Goal: Task Accomplishment & Management: Use online tool/utility

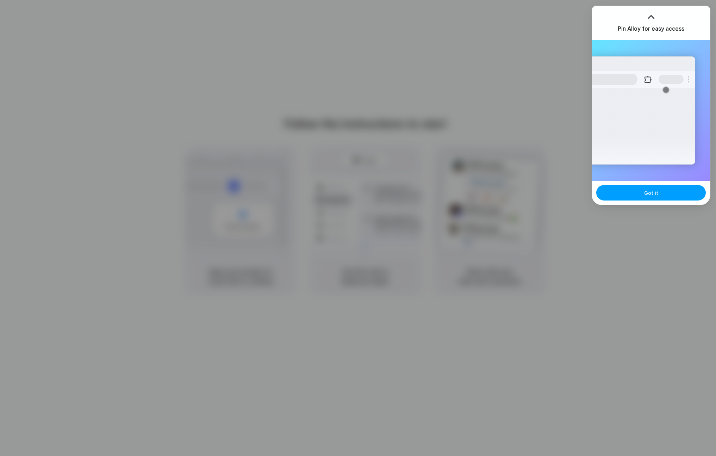
click at [654, 195] on span "Got it" at bounding box center [651, 192] width 14 height 7
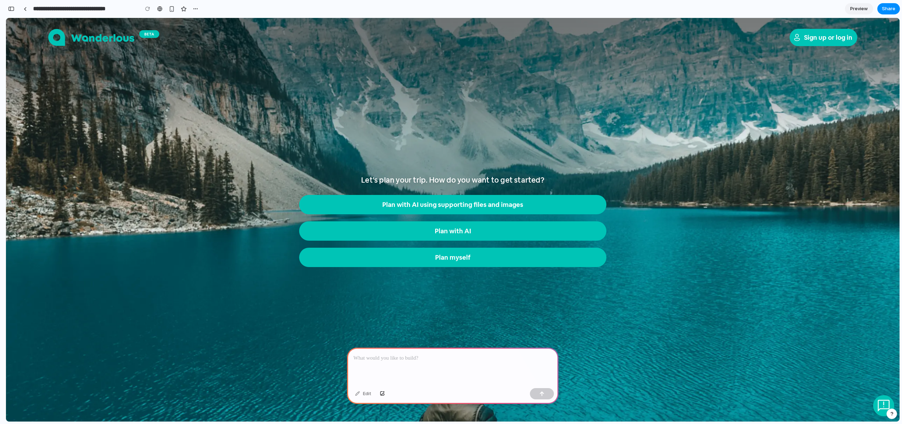
click at [388, 360] on div at bounding box center [452, 367] width 211 height 38
click at [385, 354] on p at bounding box center [452, 358] width 199 height 8
click at [444, 259] on span "Plan myself" at bounding box center [452, 258] width 35 height 8
click at [449, 261] on span "Plan myself" at bounding box center [452, 258] width 35 height 8
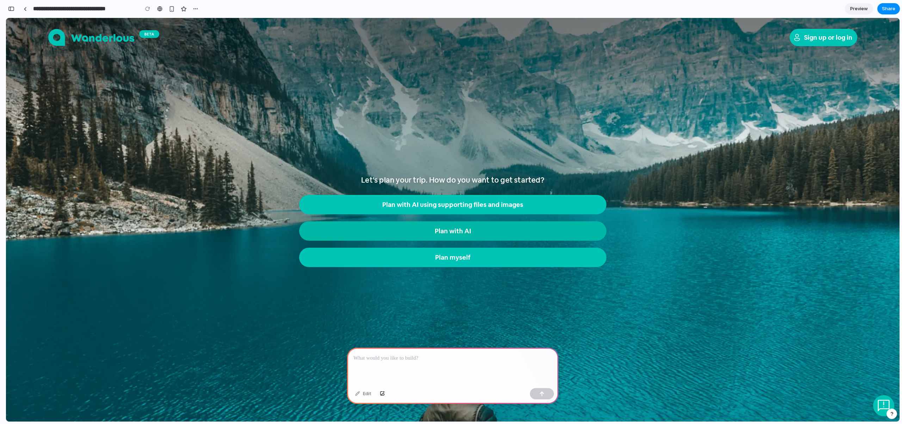
click at [441, 232] on span "Plan with AI" at bounding box center [453, 231] width 36 height 8
click at [415, 359] on p at bounding box center [452, 358] width 199 height 8
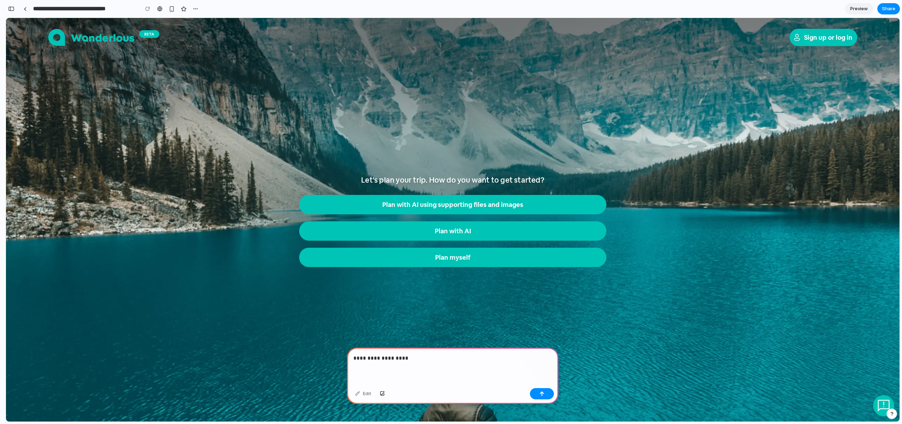
click at [438, 354] on p "**********" at bounding box center [451, 358] width 196 height 8
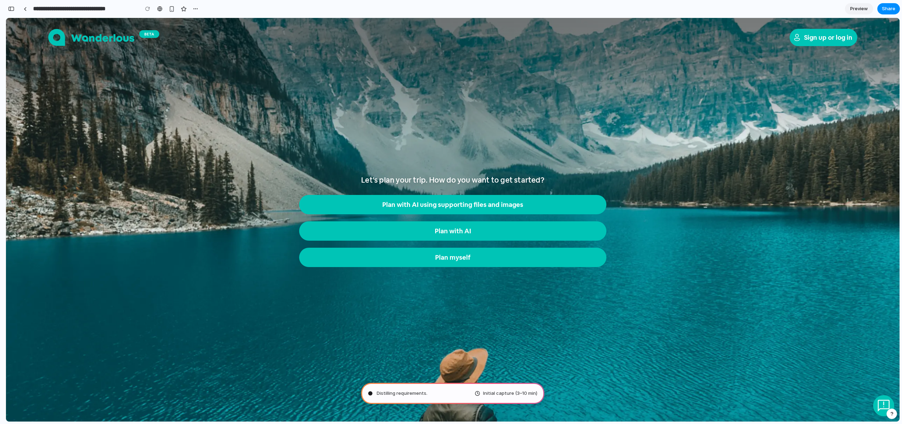
type input "**********"
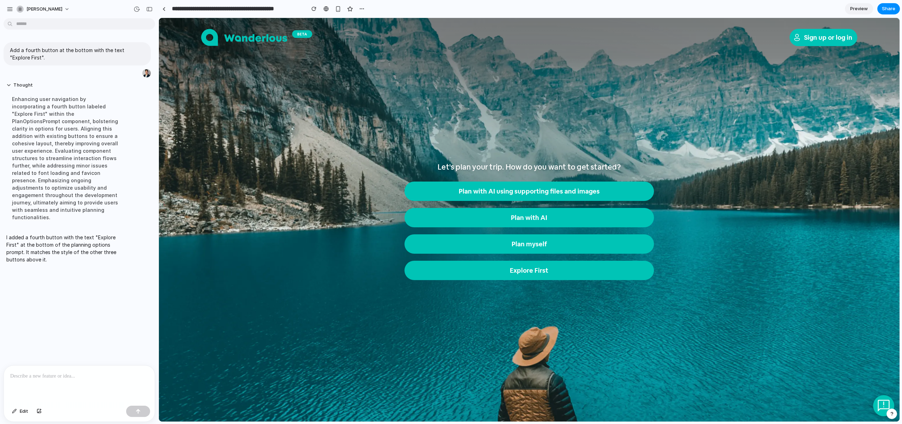
click at [249, 110] on div "Let's plan your trip. How do you want to get started? Plan with AI using suppor…" at bounding box center [529, 221] width 656 height 339
click at [530, 277] on button "Explore First" at bounding box center [528, 270] width 249 height 19
click at [518, 249] on button "Plan myself" at bounding box center [528, 244] width 249 height 19
click at [314, 11] on div "button" at bounding box center [313, 8] width 5 height 5
click at [327, 7] on div at bounding box center [325, 9] width 5 height 6
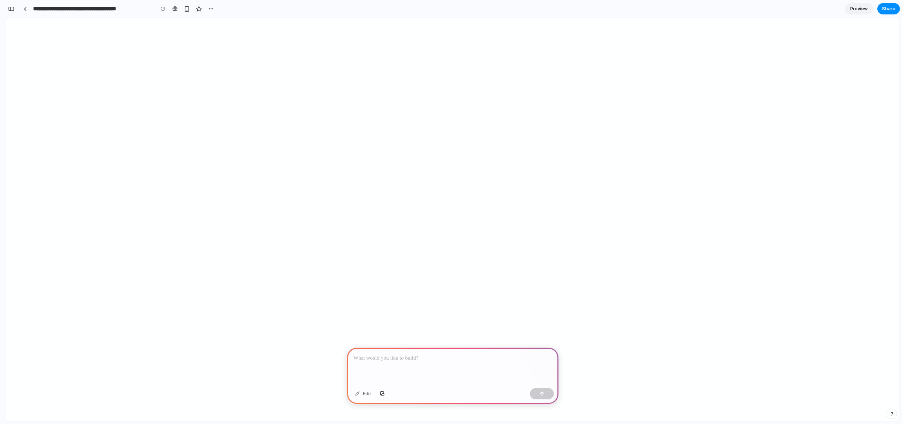
click at [406, 354] on p at bounding box center [452, 358] width 199 height 8
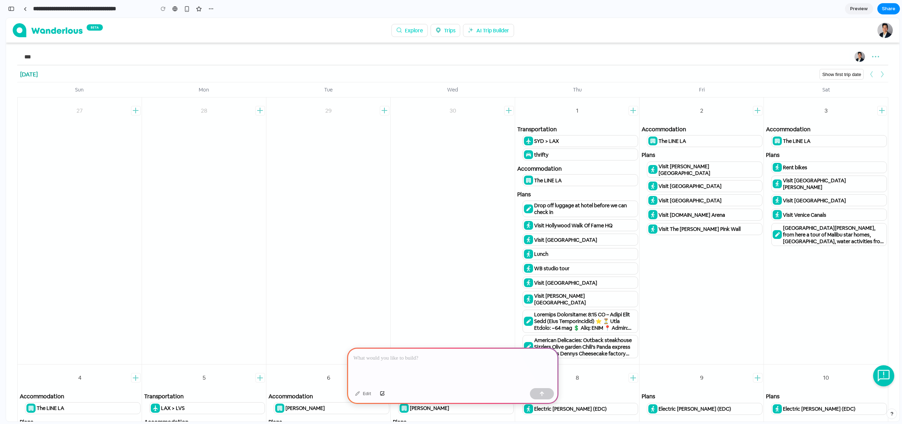
click at [416, 356] on p at bounding box center [452, 358] width 199 height 8
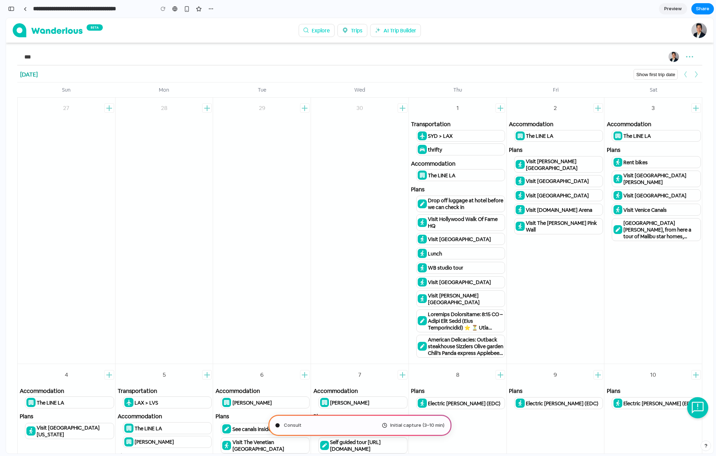
type input "**********"
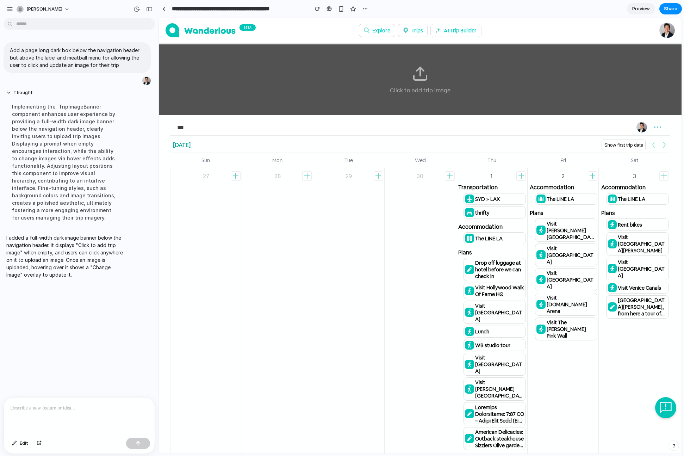
click at [422, 82] on div "Click to add trip image" at bounding box center [420, 79] width 61 height 29
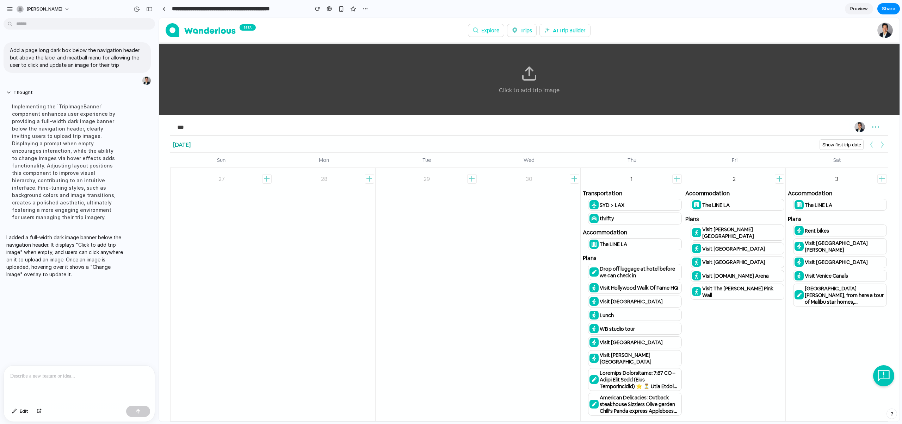
click at [81, 377] on p at bounding box center [79, 376] width 138 height 8
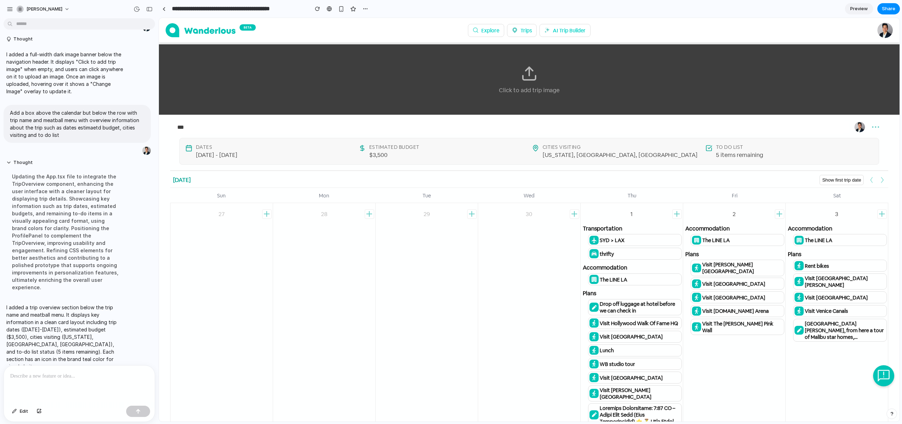
click at [559, 147] on span "Cities Visiting" at bounding box center [619, 147] width 155 height 6
